Goal: Transaction & Acquisition: Purchase product/service

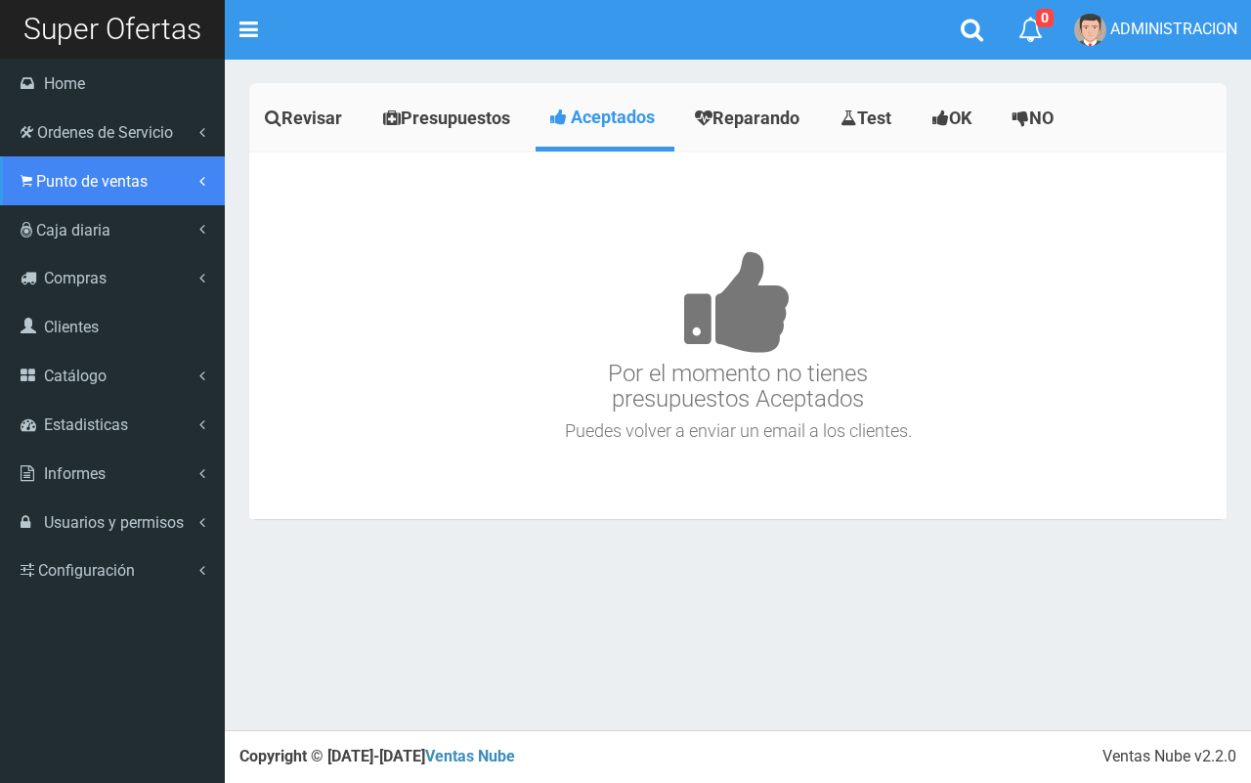
click at [85, 189] on span "Punto de ventas" at bounding box center [91, 181] width 111 height 19
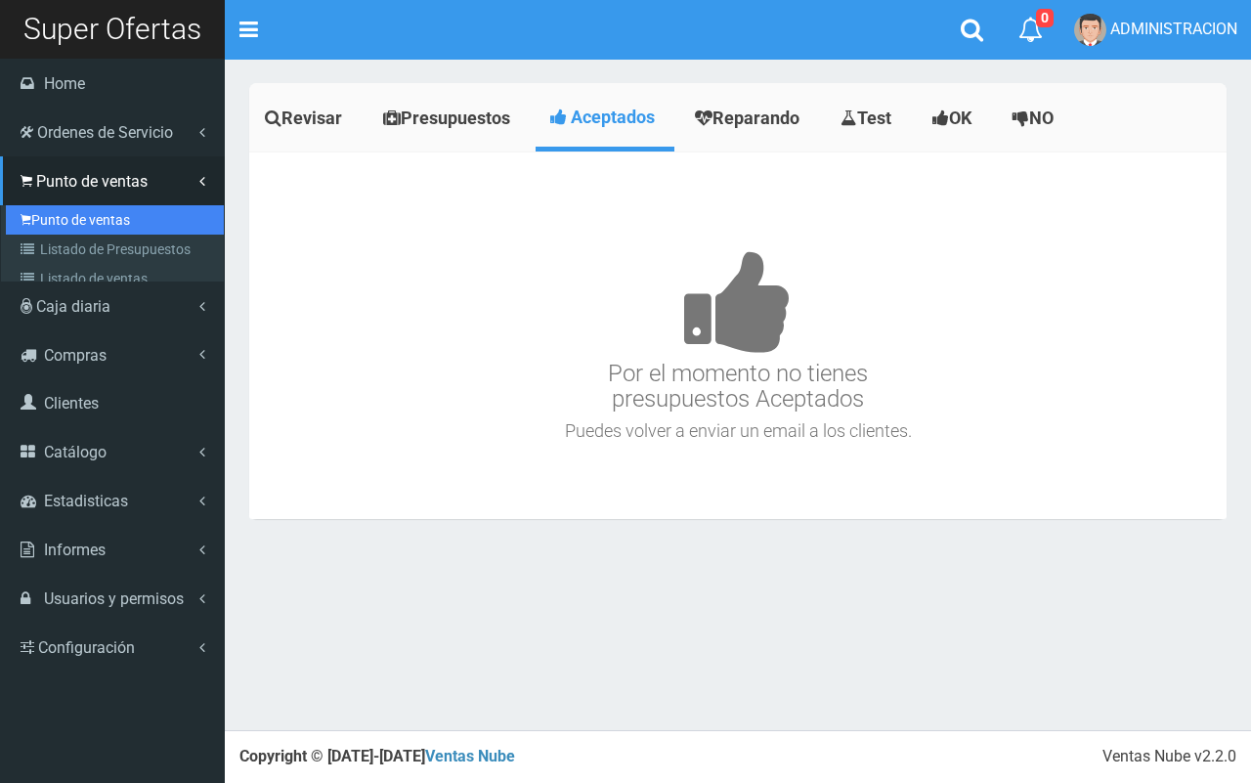
click at [113, 221] on link "Punto de ventas" at bounding box center [115, 219] width 218 height 29
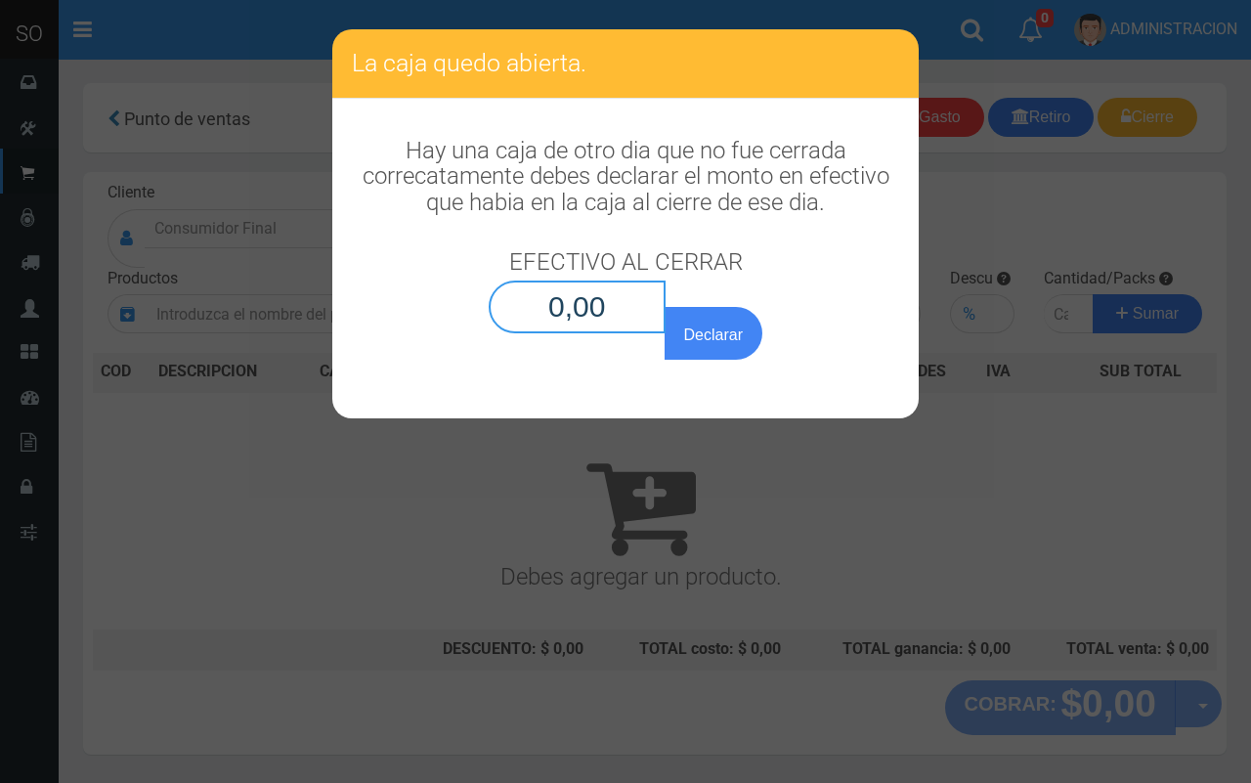
click at [643, 319] on input "0,00" at bounding box center [577, 306] width 177 height 53
type input "0,01"
click at [665, 307] on button "Declarar" at bounding box center [714, 333] width 98 height 53
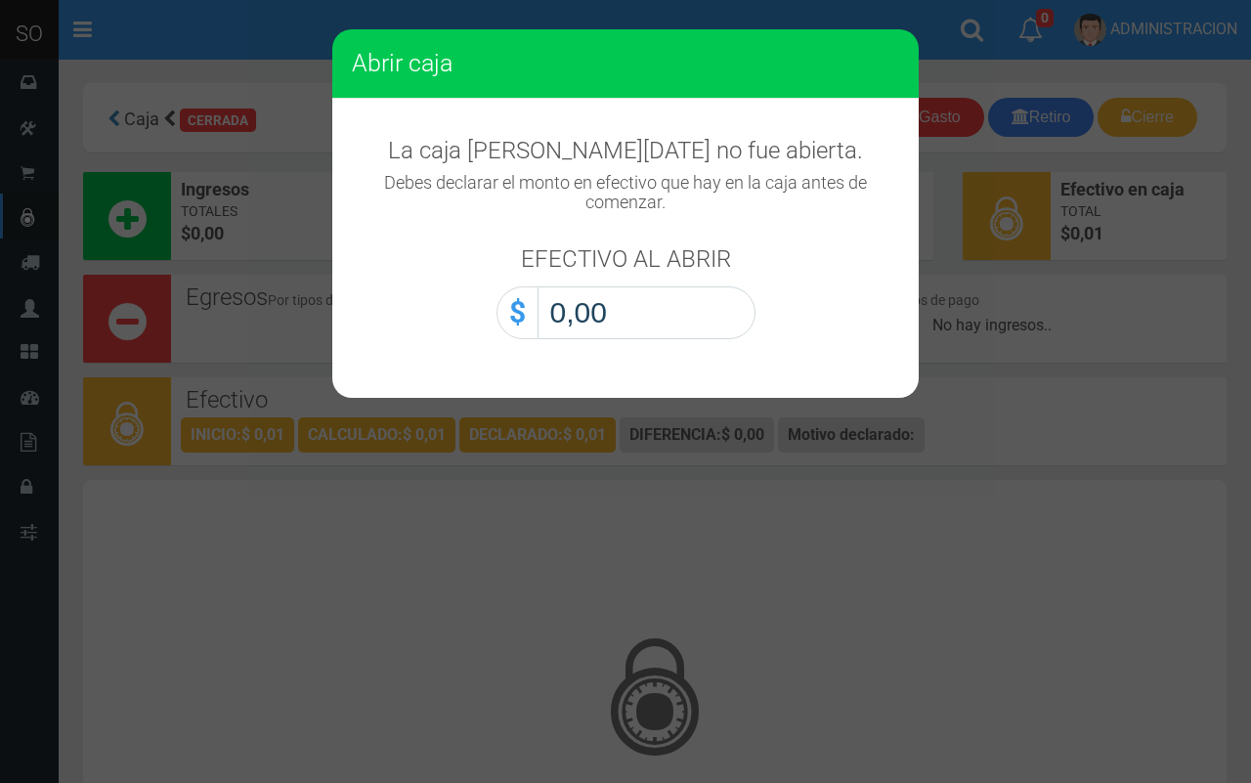
click at [665, 333] on input "0,00" at bounding box center [647, 312] width 218 height 53
type input "0,01"
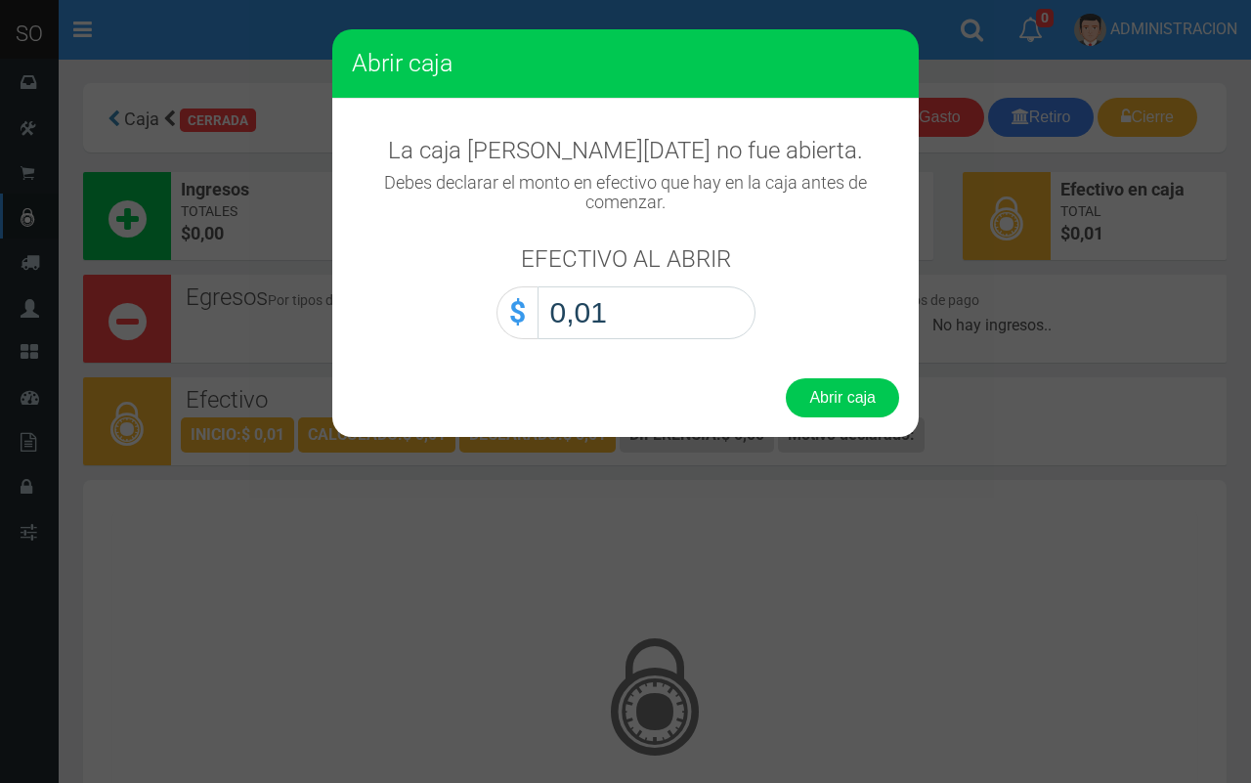
click at [786, 378] on button "Abrir caja" at bounding box center [842, 397] width 113 height 39
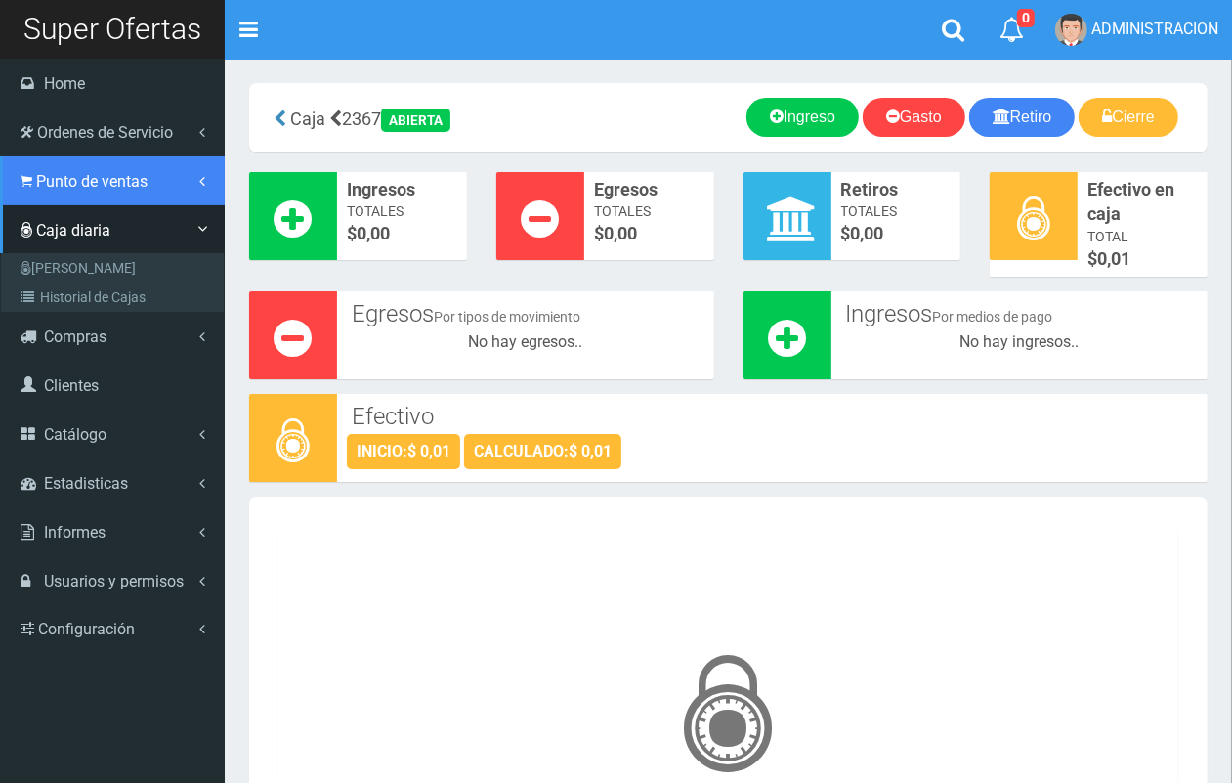
click at [60, 193] on link "Punto de ventas" at bounding box center [112, 180] width 225 height 49
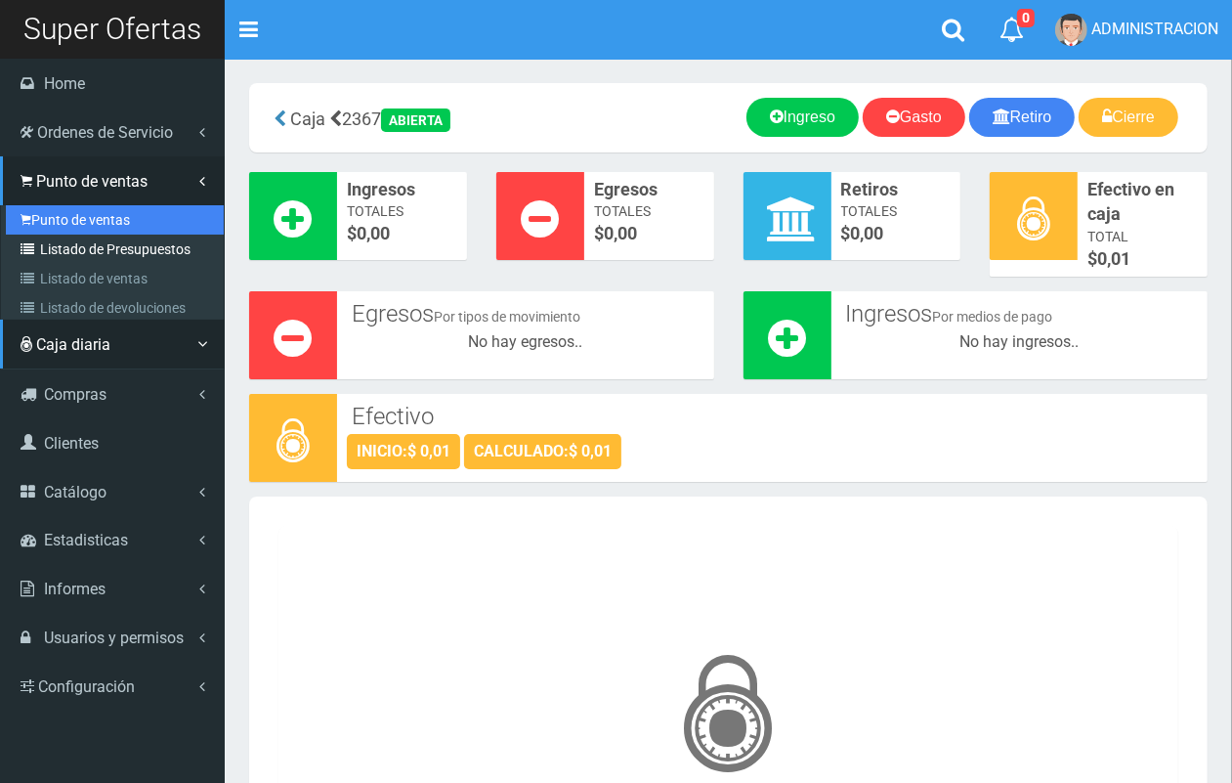
drag, startPoint x: 81, startPoint y: 220, endPoint x: 163, endPoint y: 236, distance: 83.6
click at [81, 221] on link "Punto de ventas" at bounding box center [115, 219] width 218 height 29
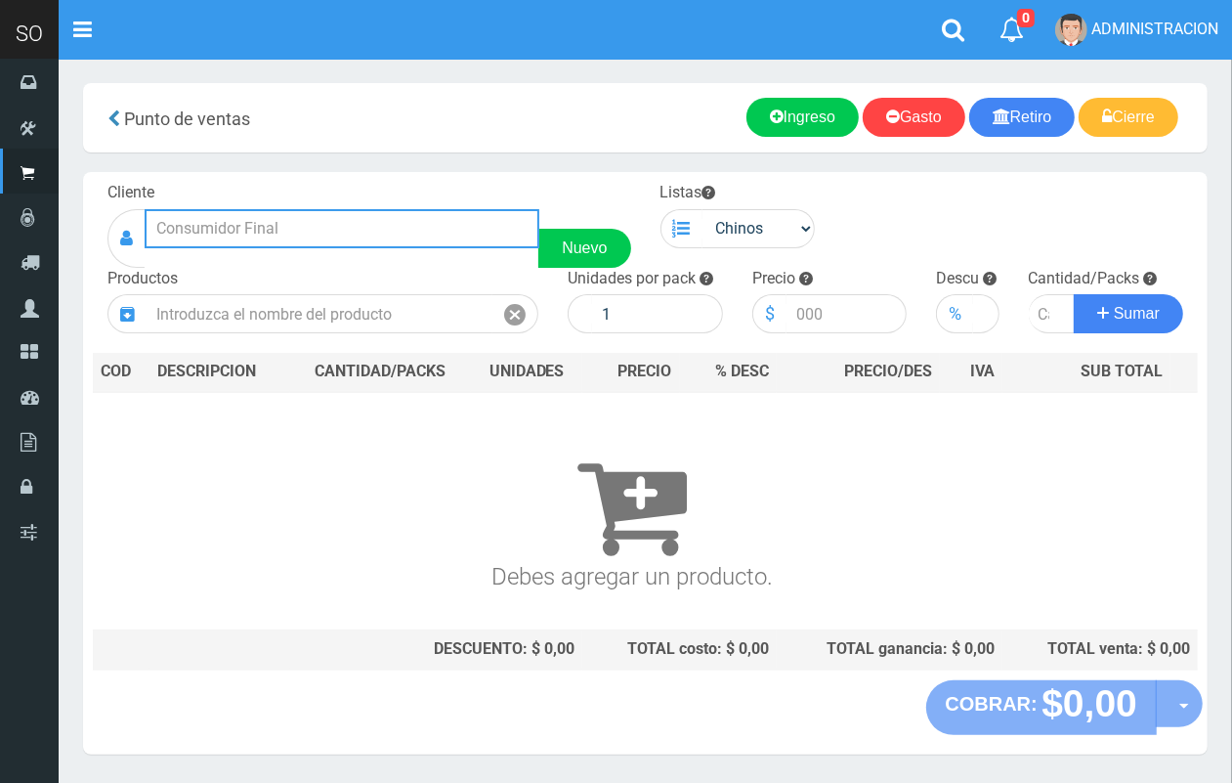
click at [272, 235] on input "text" at bounding box center [342, 228] width 395 height 39
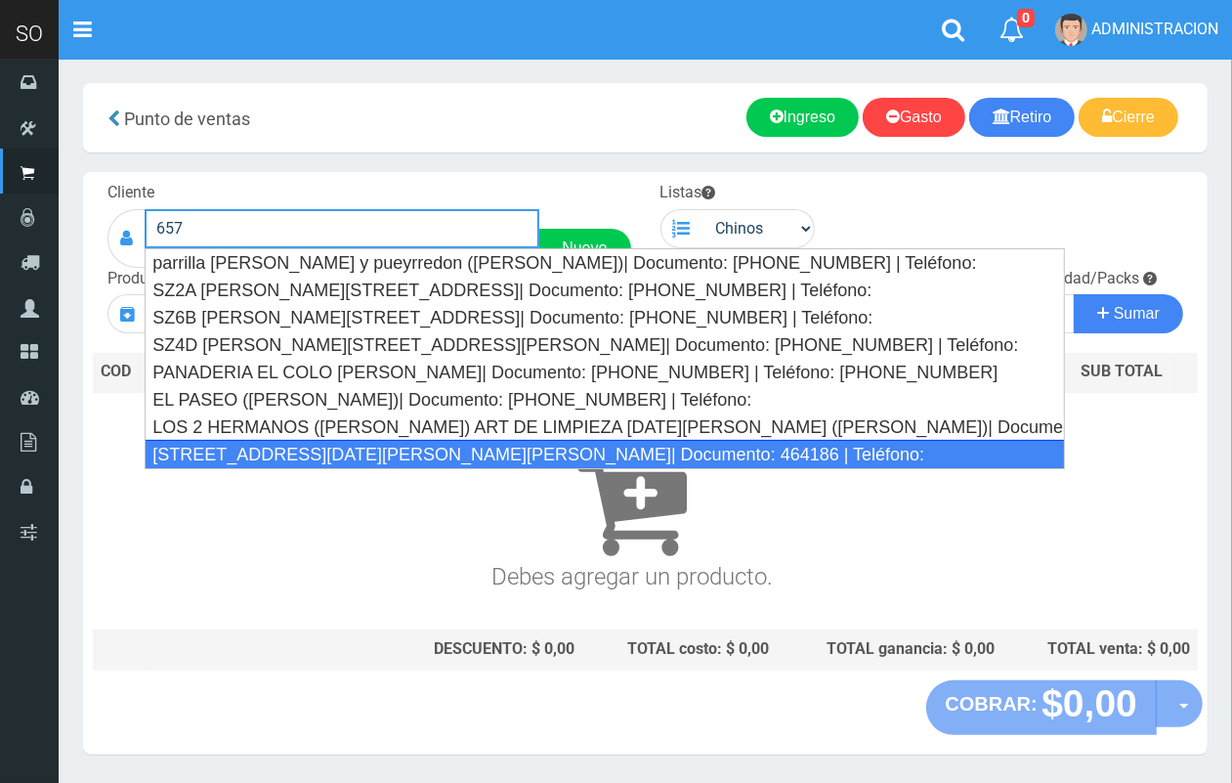
drag, startPoint x: 364, startPoint y: 457, endPoint x: 543, endPoint y: 387, distance: 193.1
click at [364, 455] on div "[STREET_ADDRESS][DATE][PERSON_NAME][PERSON_NAME]| Documento: 464186 | Teléfono:" at bounding box center [605, 454] width 921 height 29
type input "[STREET_ADDRESS][DATE][PERSON_NAME][PERSON_NAME]| Documento: 464186 | Teléfono:"
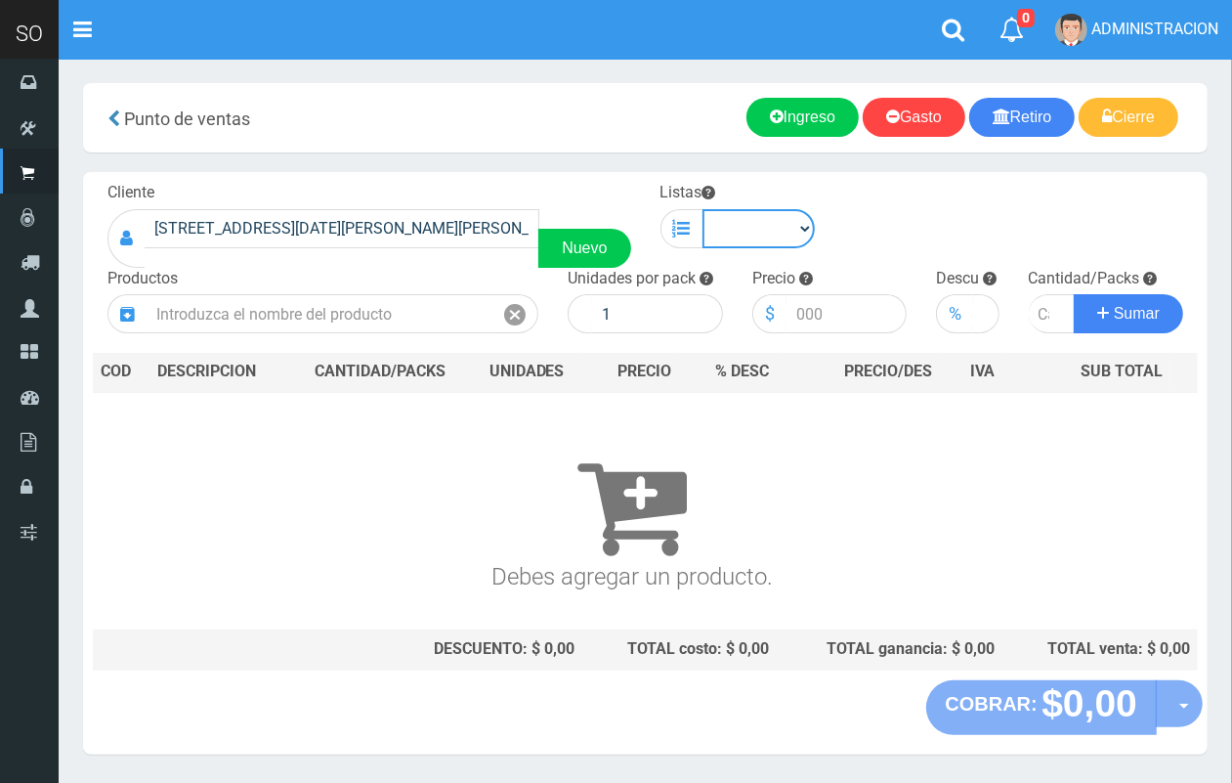
click at [736, 230] on select "Chinos . ." at bounding box center [759, 228] width 113 height 39
select select "1"
click at [703, 209] on select "Chinos . ." at bounding box center [759, 228] width 113 height 39
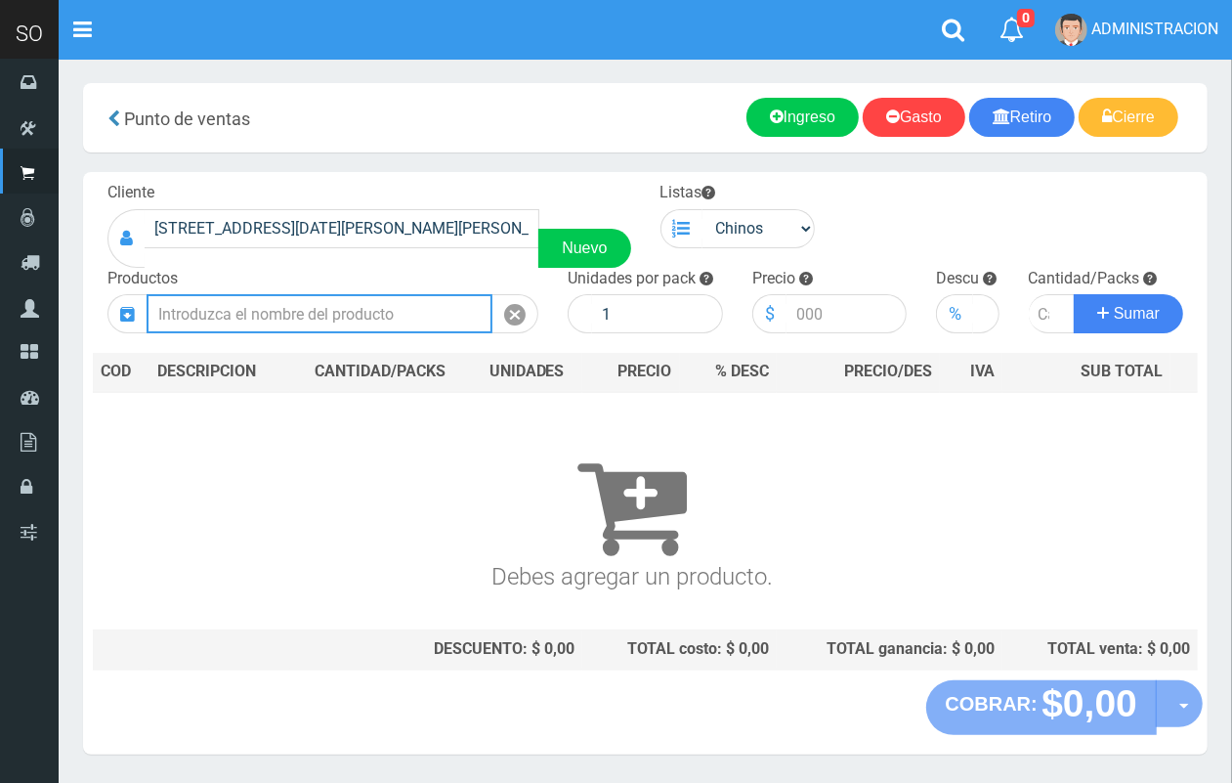
drag, startPoint x: 378, startPoint y: 325, endPoint x: 220, endPoint y: 16, distance: 347.9
click at [368, 315] on input "text" at bounding box center [320, 313] width 346 height 39
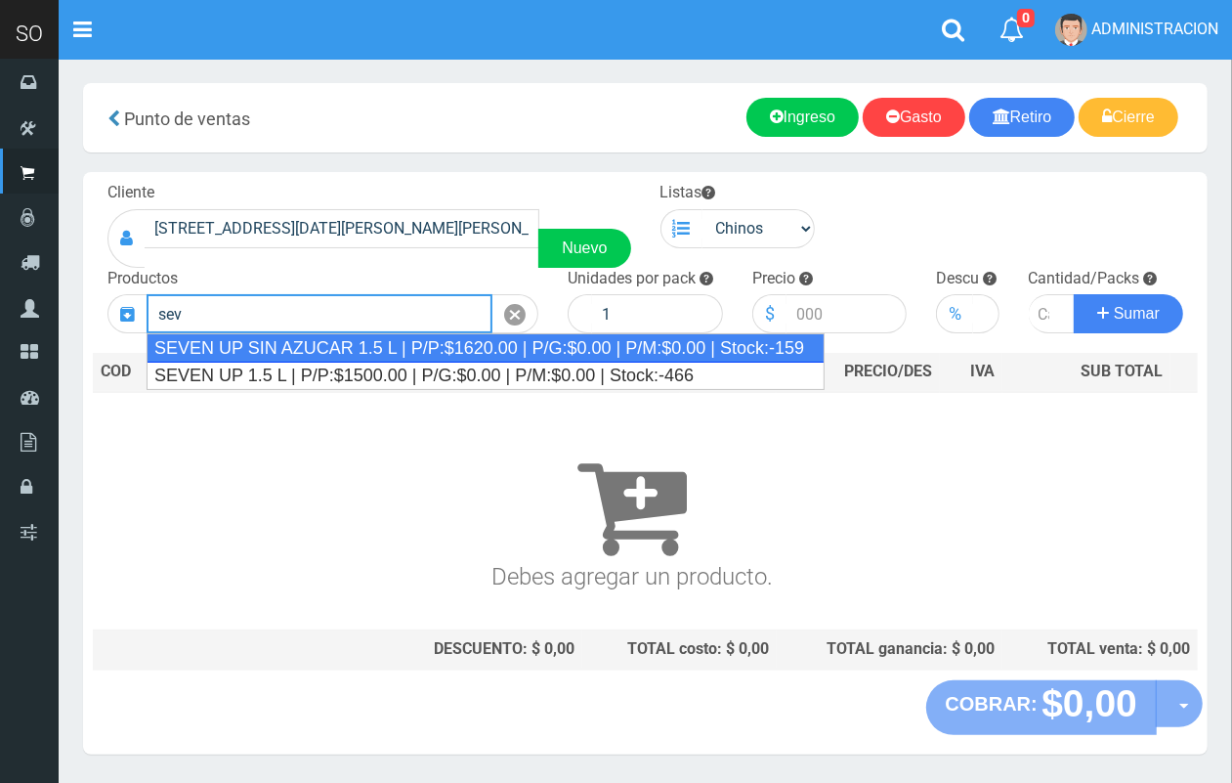
click at [520, 350] on div "SEVEN UP SIN AZUCAR 1.5 L | P/P:$1620.00 | P/G:$0.00 | P/M:$0.00 | Stock:-159" at bounding box center [486, 347] width 678 height 29
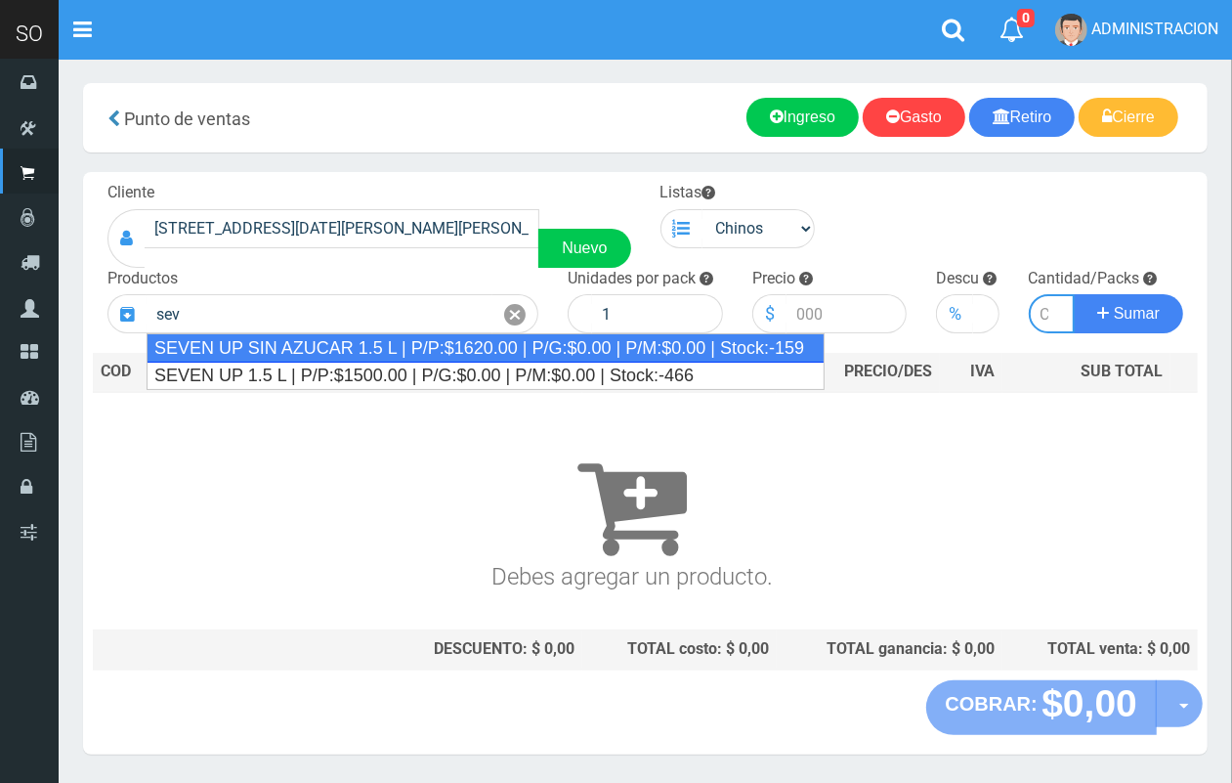
type input "SEVEN UP SIN AZUCAR 1.5 L | P/P:$1620.00 | P/G:$0.00 | P/M:$0.00 | Stock:-159"
type input "6"
type input "1620.00"
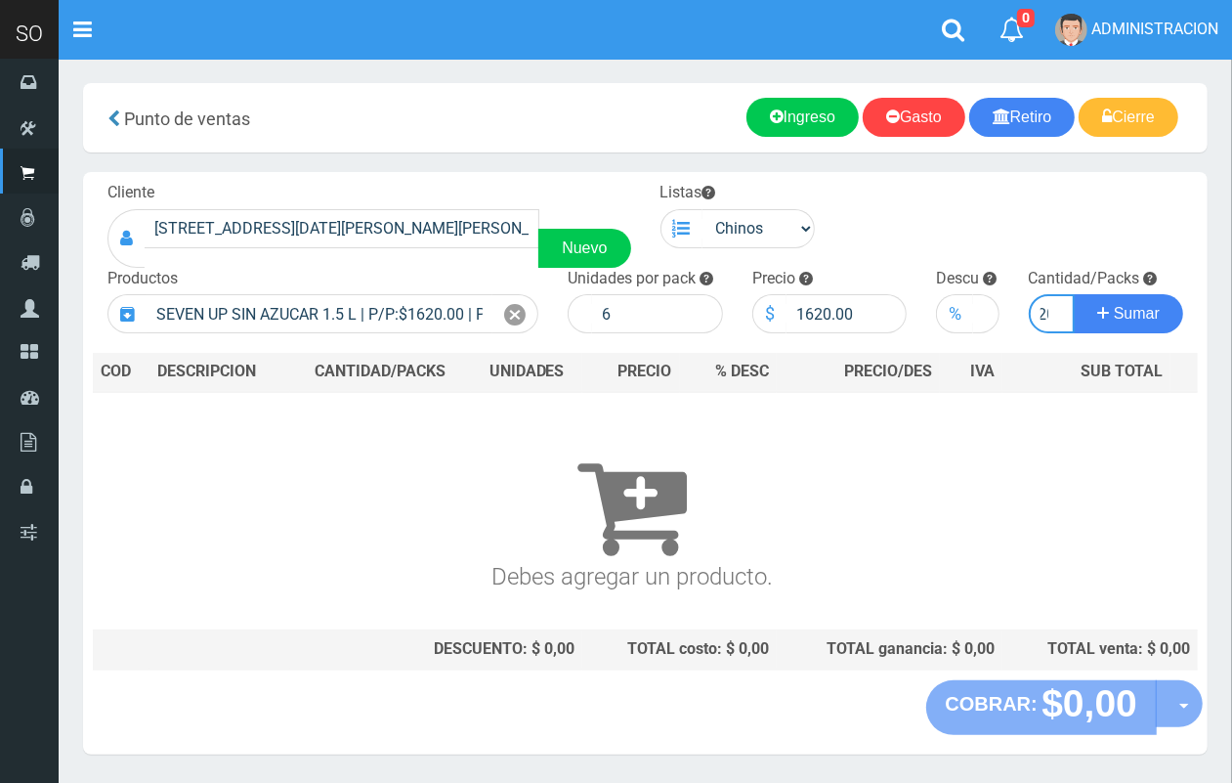
scroll to position [0, 11]
type input "20"
click at [1074, 294] on button "Sumar" at bounding box center [1128, 313] width 109 height 39
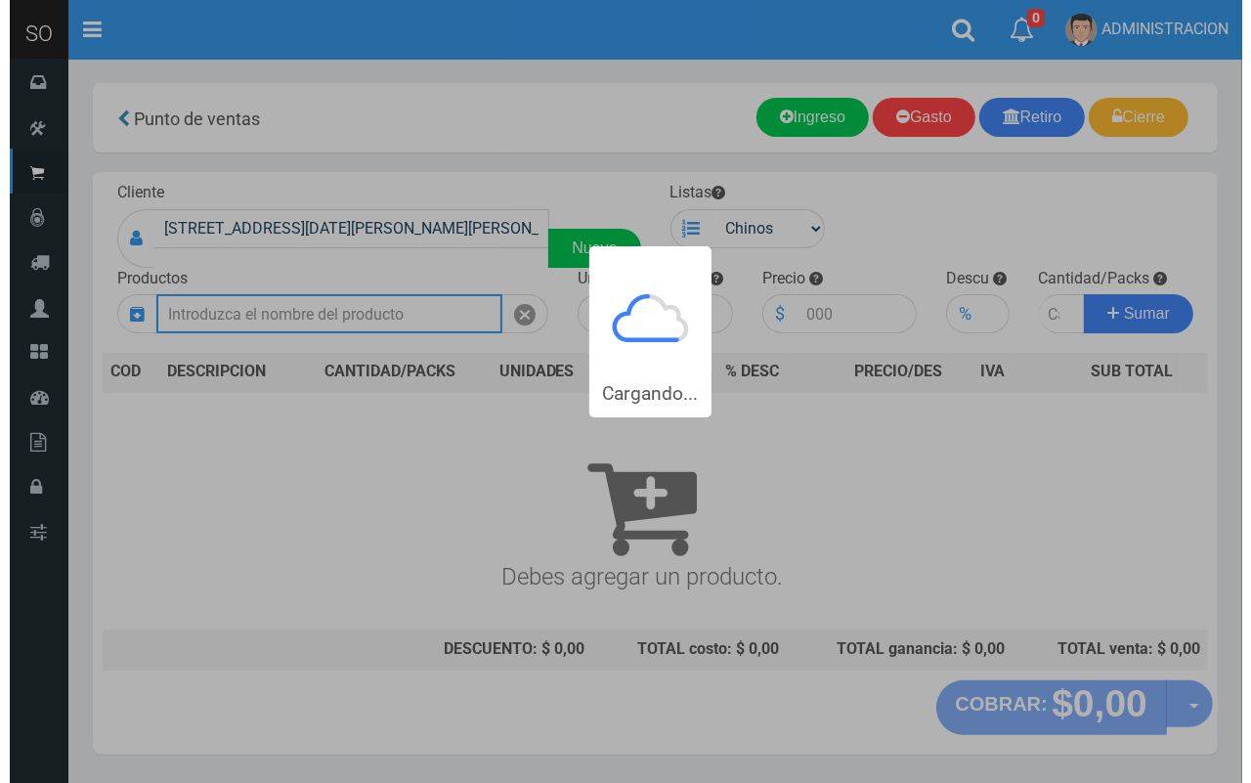
scroll to position [0, 0]
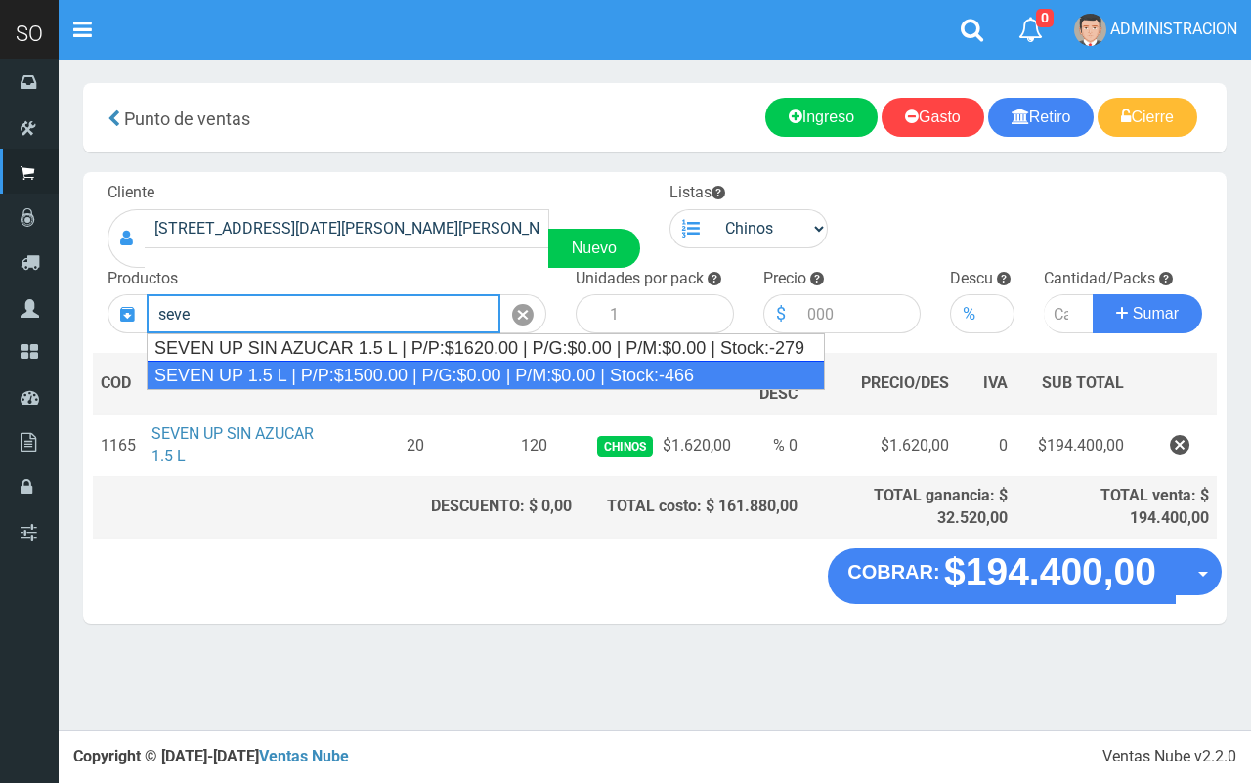
click at [320, 374] on div "SEVEN UP 1.5 L | P/P:$1500.00 | P/G:$0.00 | P/M:$0.00 | Stock:-466" at bounding box center [486, 375] width 678 height 29
type input "SEVEN UP 1.5 L | P/P:$1500.00 | P/G:$0.00 | P/M:$0.00 | Stock:-466"
type input "6"
type input "1500.00"
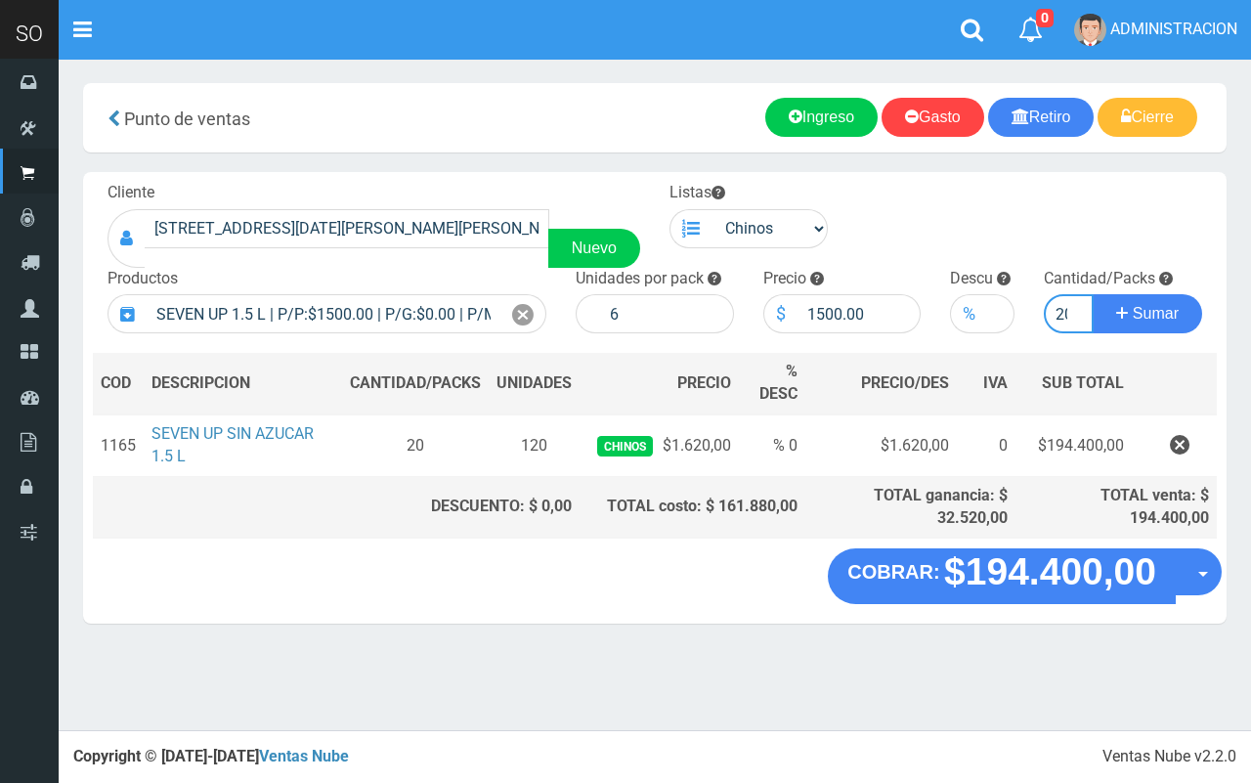
scroll to position [0, 8]
type input "20"
click at [1093, 294] on button "Sumar" at bounding box center [1147, 313] width 109 height 39
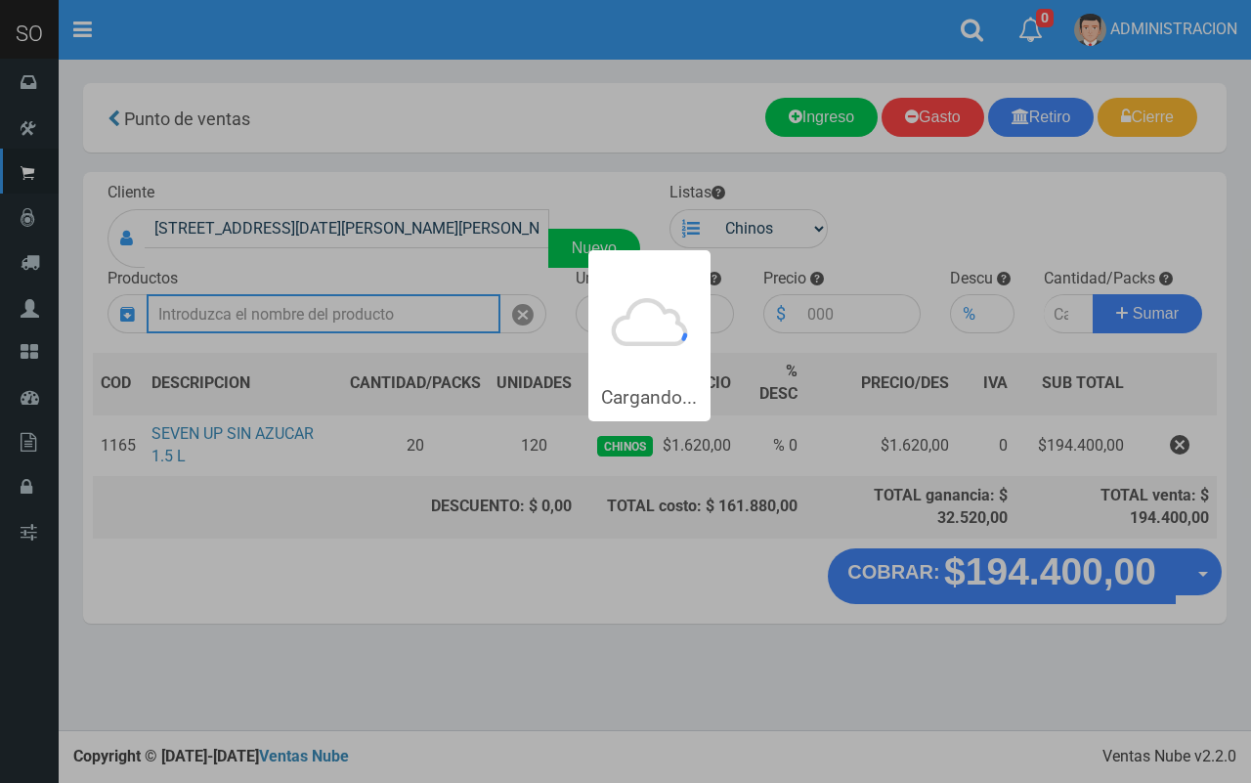
scroll to position [0, 0]
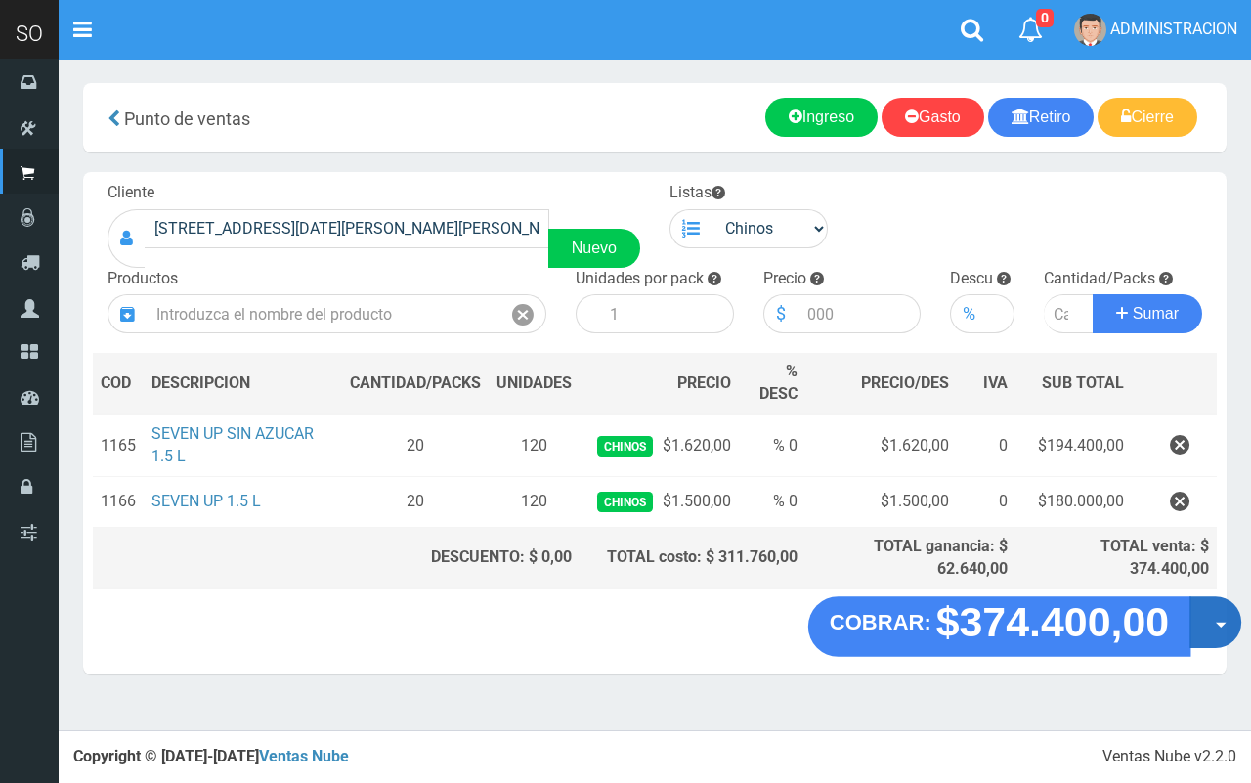
click at [1204, 633] on button "Opciones" at bounding box center [1215, 623] width 52 height 52
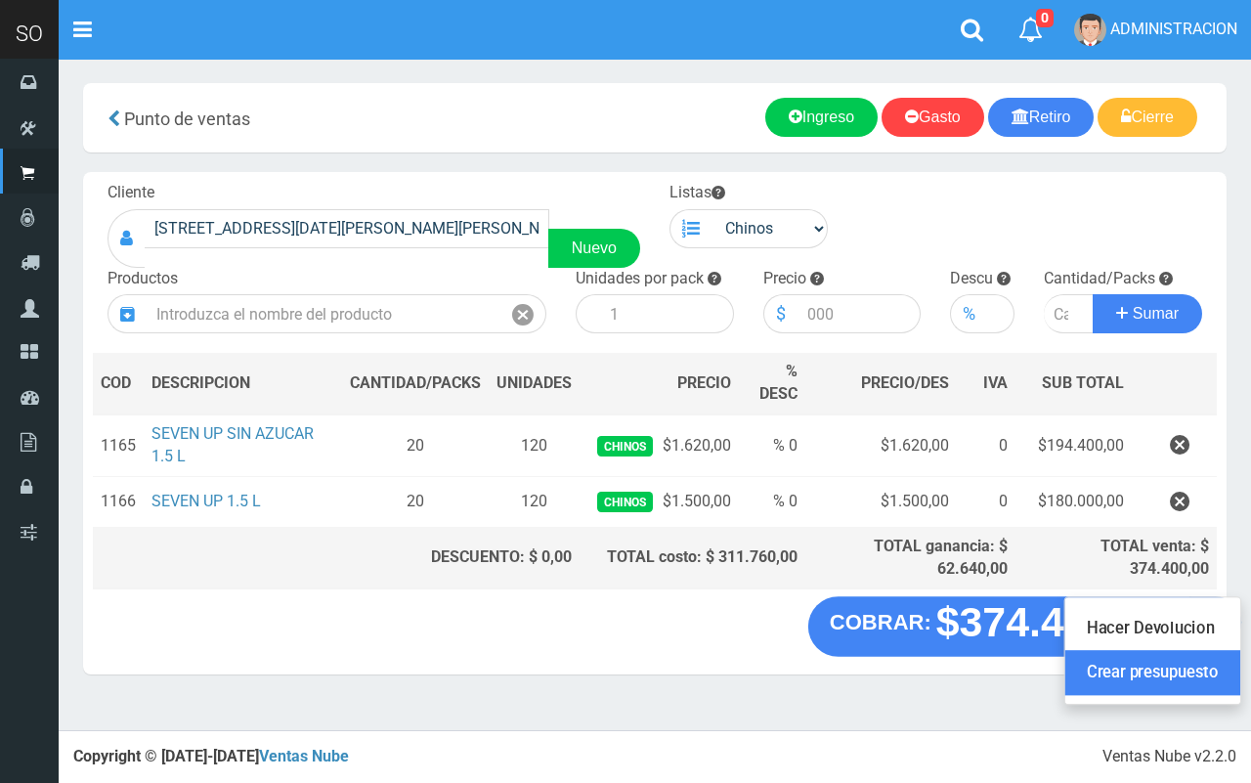
click at [1175, 663] on link "Crear presupuesto" at bounding box center [1152, 673] width 175 height 45
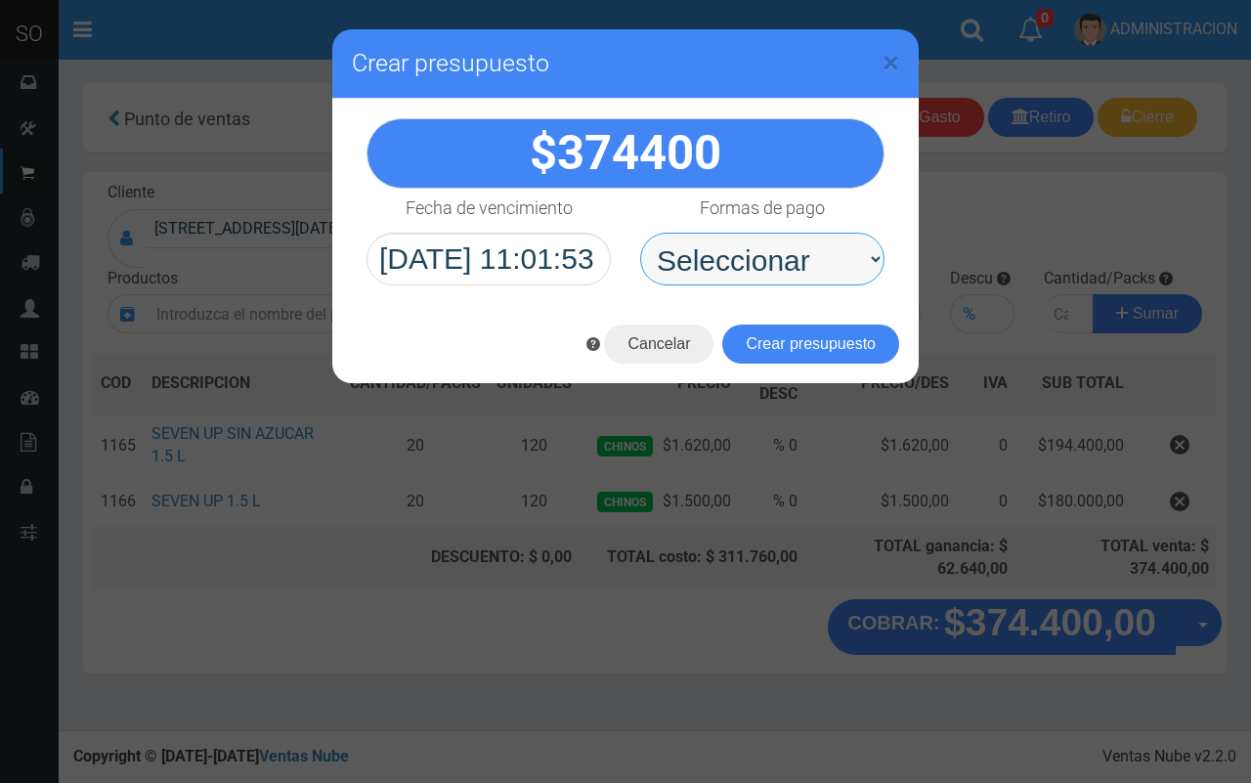
click at [818, 251] on select "Seleccionar Efectivo Tarjeta de Crédito Depósito Débito" at bounding box center [762, 259] width 244 height 53
select select "Efectivo"
click at [640, 233] on select "Seleccionar Efectivo Tarjeta de Crédito Depósito Débito" at bounding box center [762, 259] width 244 height 53
click at [798, 269] on select "Seleccionar Efectivo Tarjeta de Crédito Depósito Débito" at bounding box center [762, 259] width 244 height 53
click at [640, 233] on select "Seleccionar Efectivo Tarjeta de Crédito Depósito Débito" at bounding box center [762, 259] width 244 height 53
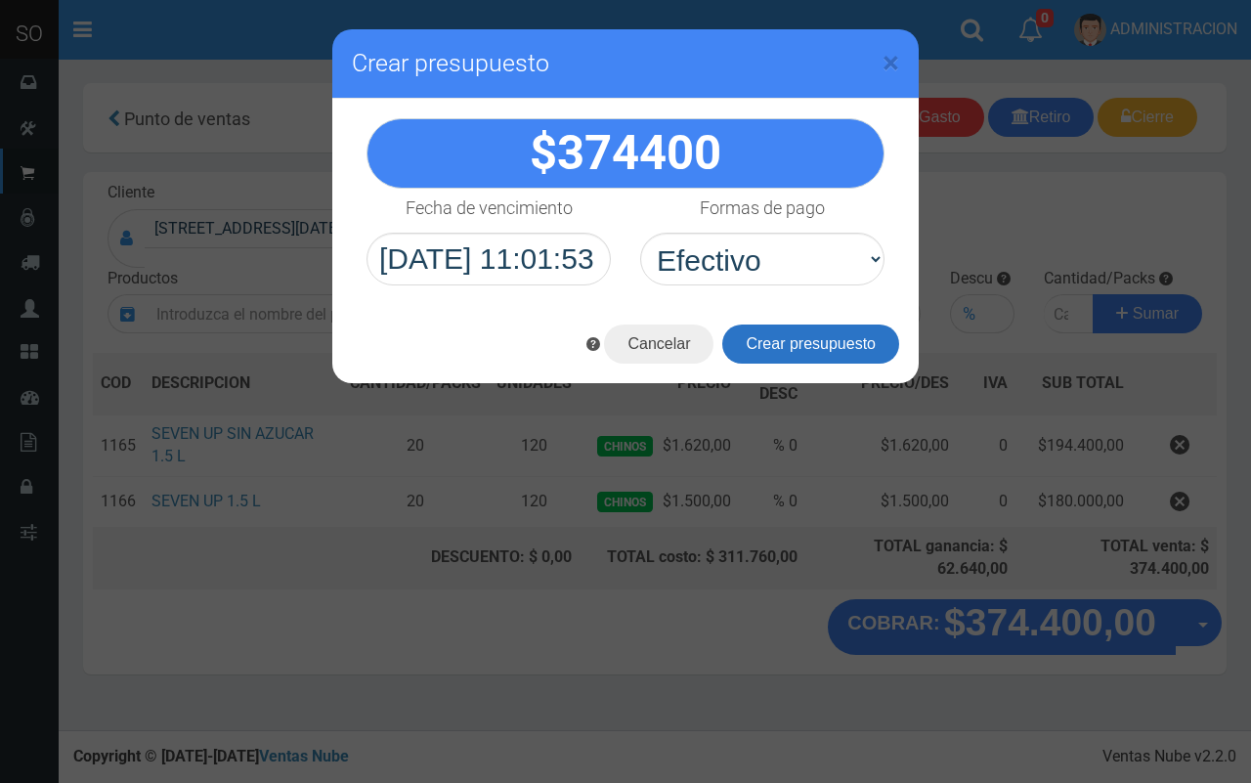
click at [822, 340] on button "Crear presupuesto" at bounding box center [810, 343] width 177 height 39
